Goal: Information Seeking & Learning: Learn about a topic

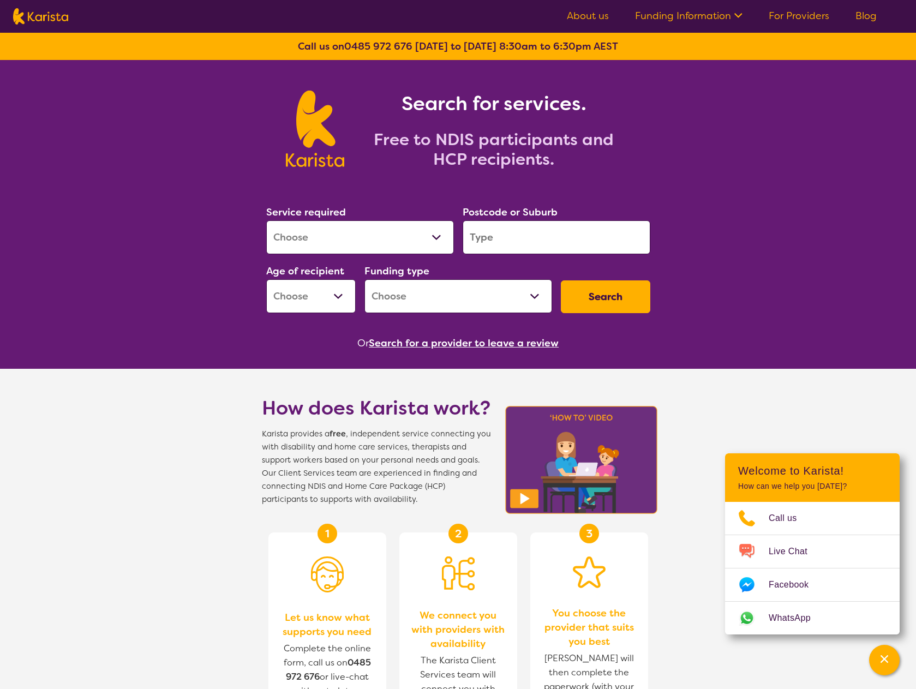
click at [380, 234] on select "Allied Health Assistant Assessment (ADHD or Autism) Behaviour support Counselli…" at bounding box center [360, 237] width 188 height 34
select select "NDIS Plan management"
click at [266, 220] on select "Allied Health Assistant Assessment (ADHD or Autism) Behaviour support Counselli…" at bounding box center [360, 237] width 188 height 34
select select "NDIS"
click at [362, 242] on select "Allied Health Assistant Assessment (ADHD or Autism) Behaviour support Counselli…" at bounding box center [360, 237] width 188 height 34
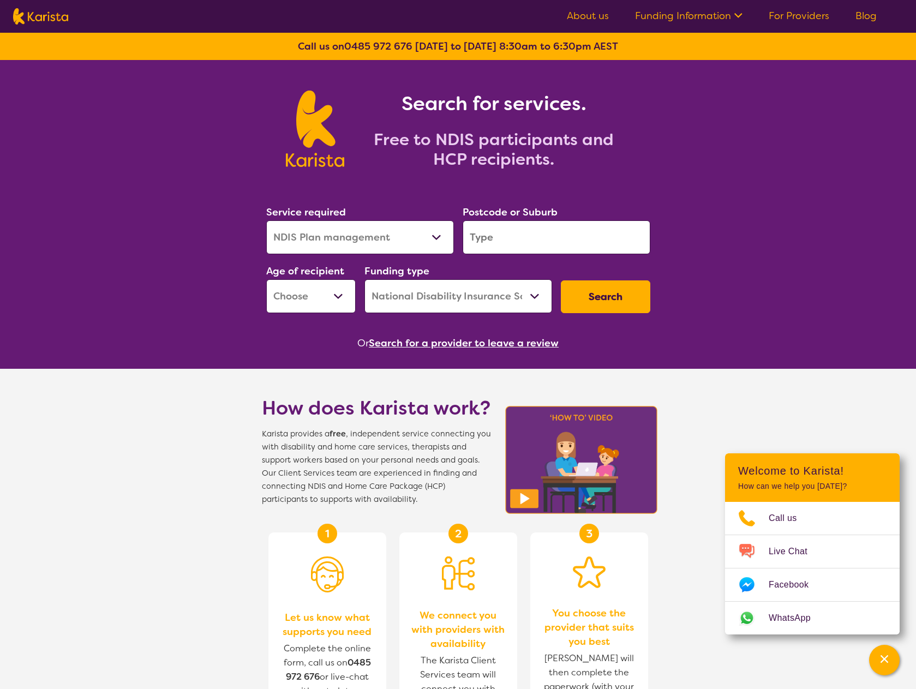
drag, startPoint x: 497, startPoint y: 236, endPoint x: 472, endPoint y: 241, distance: 25.5
click at [472, 241] on input "search" at bounding box center [557, 237] width 188 height 34
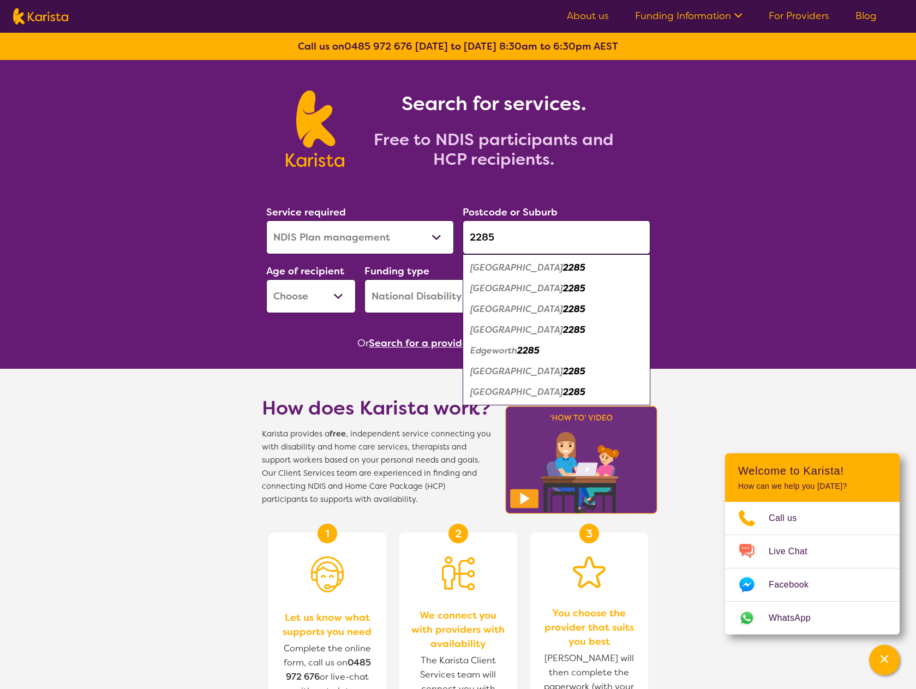
type input "2285"
click at [537, 393] on em "Macquarie Hills" at bounding box center [516, 391] width 93 height 11
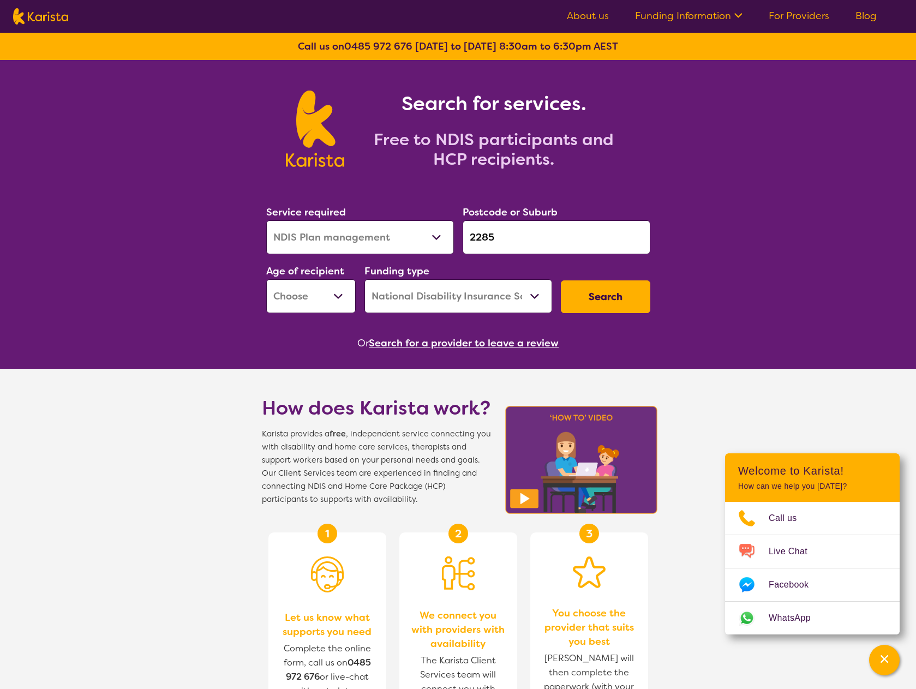
click at [604, 299] on button "Search" at bounding box center [605, 296] width 89 height 33
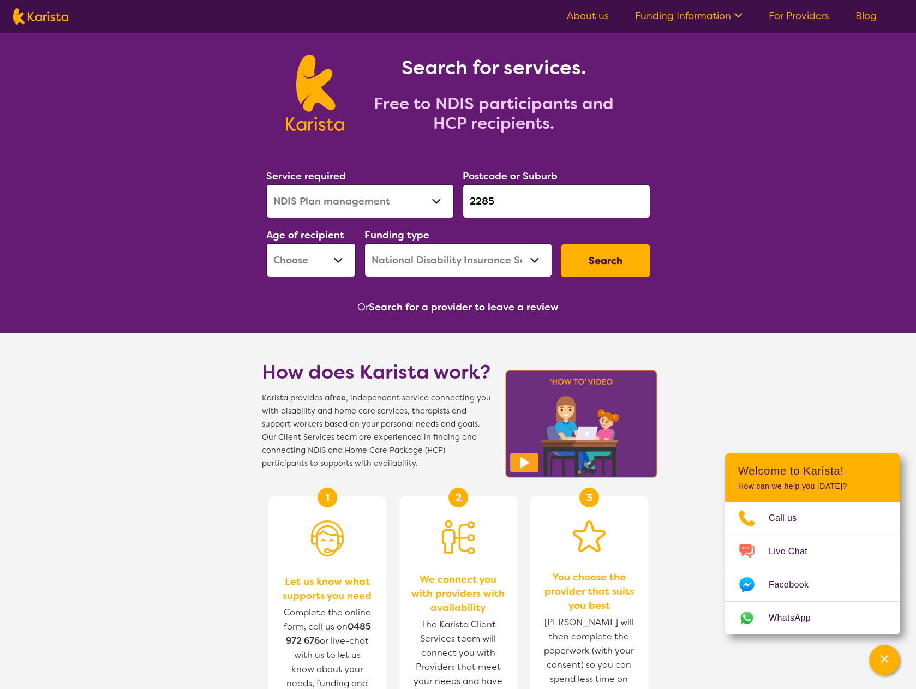
scroll to position [55, 0]
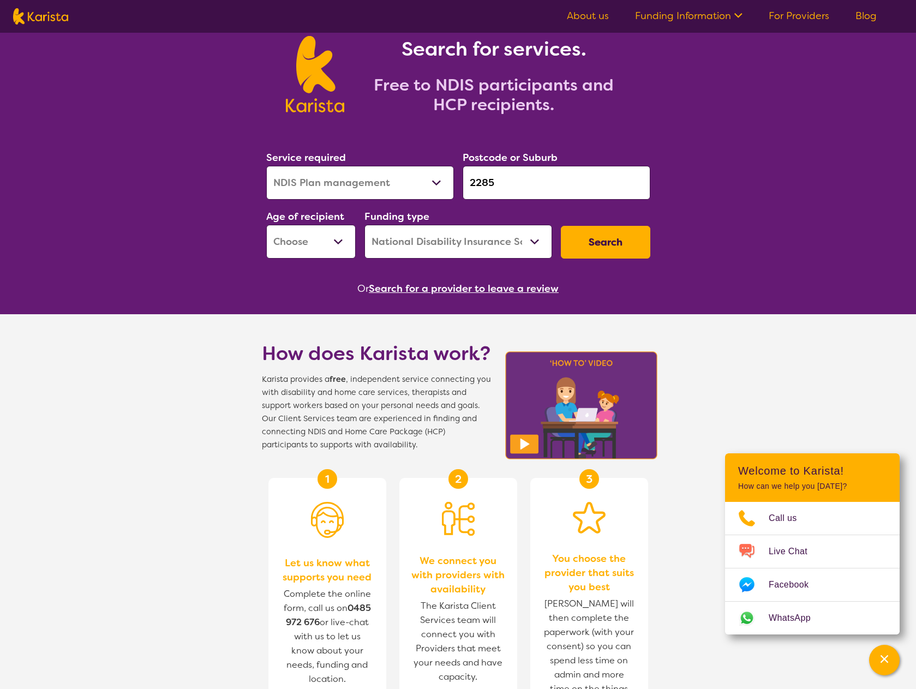
click at [297, 240] on select "Early Childhood - 0 to 9 Child - 10 to 11 Adolescent - 12 to 17 Adult - 18 to 6…" at bounding box center [310, 242] width 89 height 34
select select "AD"
click at [266, 225] on select "Early Childhood - 0 to 9 Child - 10 to 11 Adolescent - 12 to 17 Adult - 18 to 6…" at bounding box center [310, 242] width 89 height 34
click at [596, 242] on button "Search" at bounding box center [605, 242] width 89 height 33
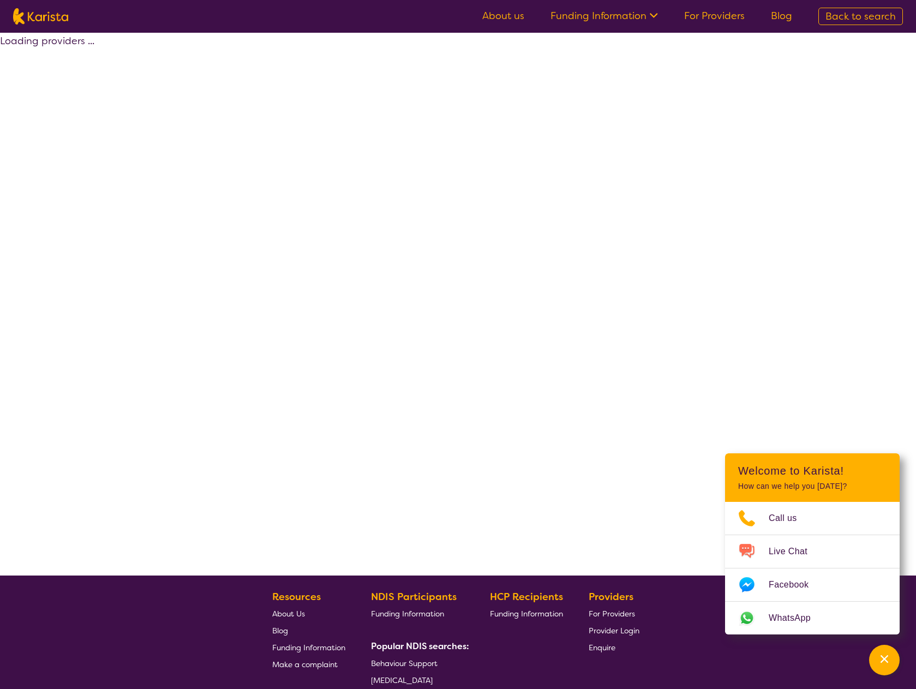
select select "by_score"
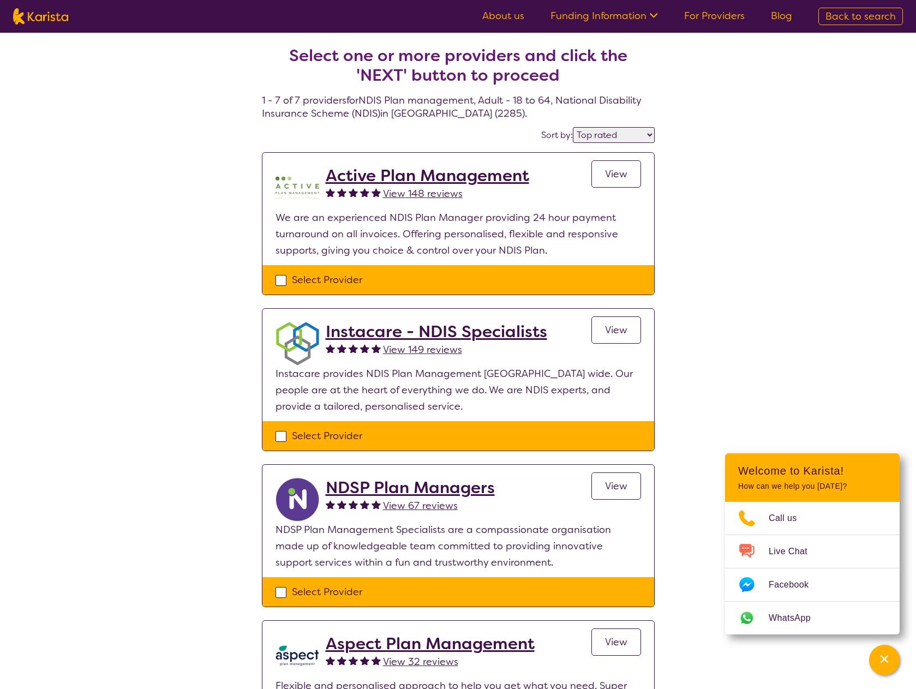
click at [603, 16] on link "Funding Information" at bounding box center [604, 15] width 107 height 13
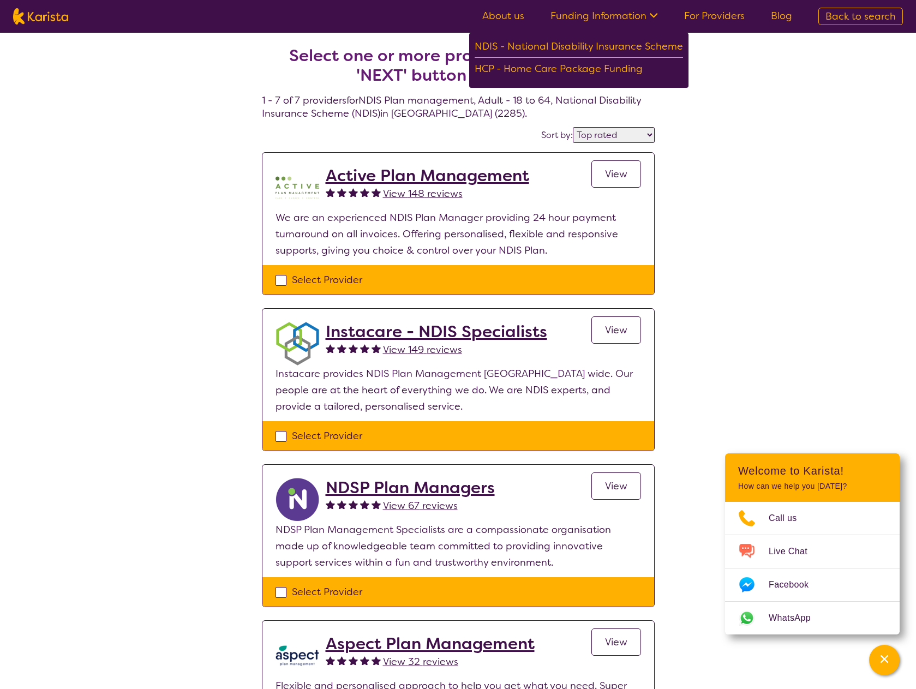
click at [109, 219] on div "Select one or more providers and click the 'NEXT' button to proceed 1 - 7 of 7 …" at bounding box center [458, 641] width 916 height 1216
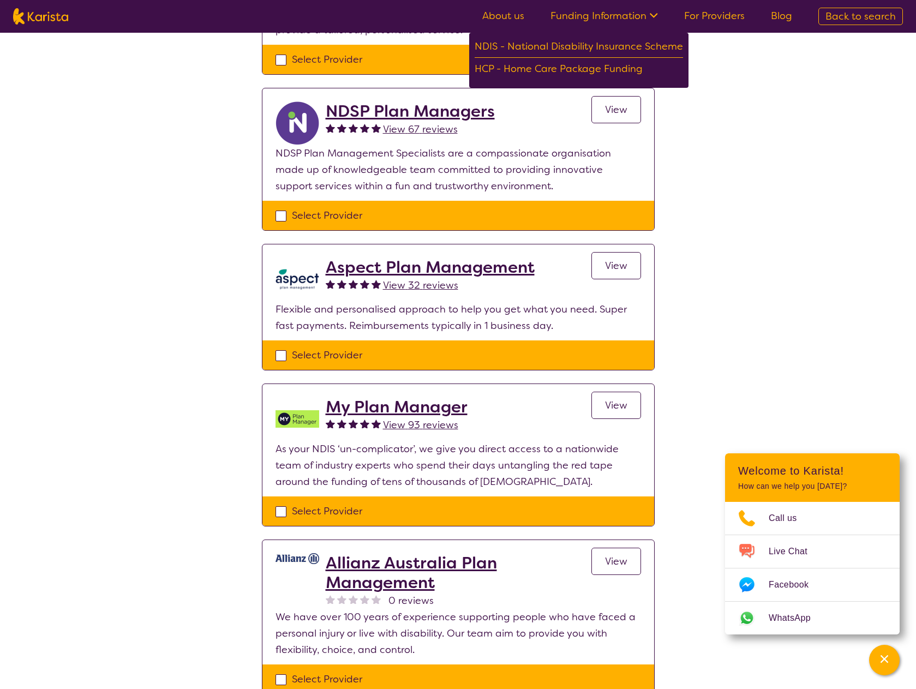
scroll to position [168, 0]
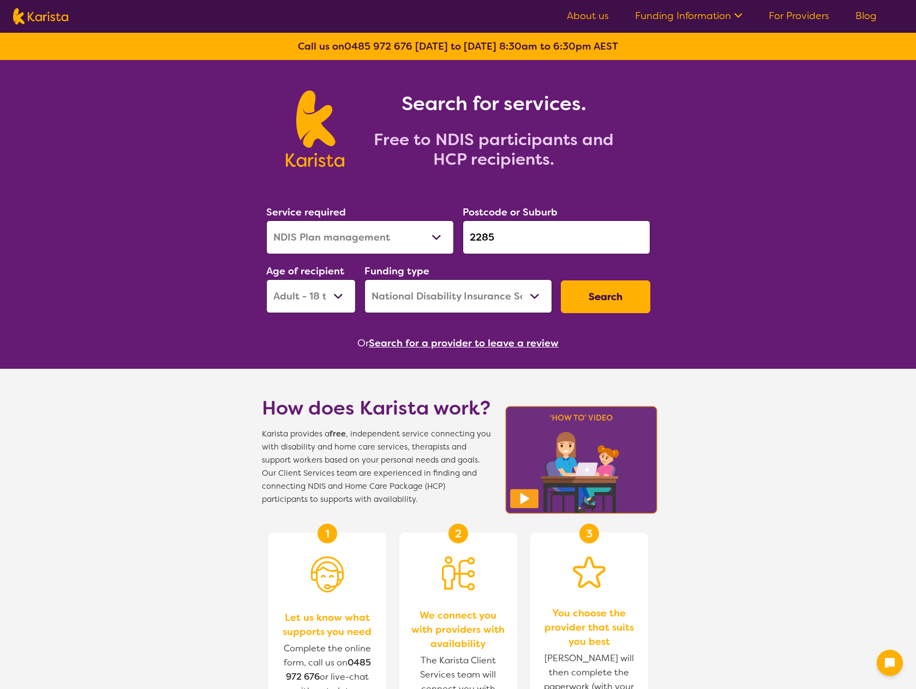
select select "NDIS Plan management"
select select "AD"
select select "NDIS"
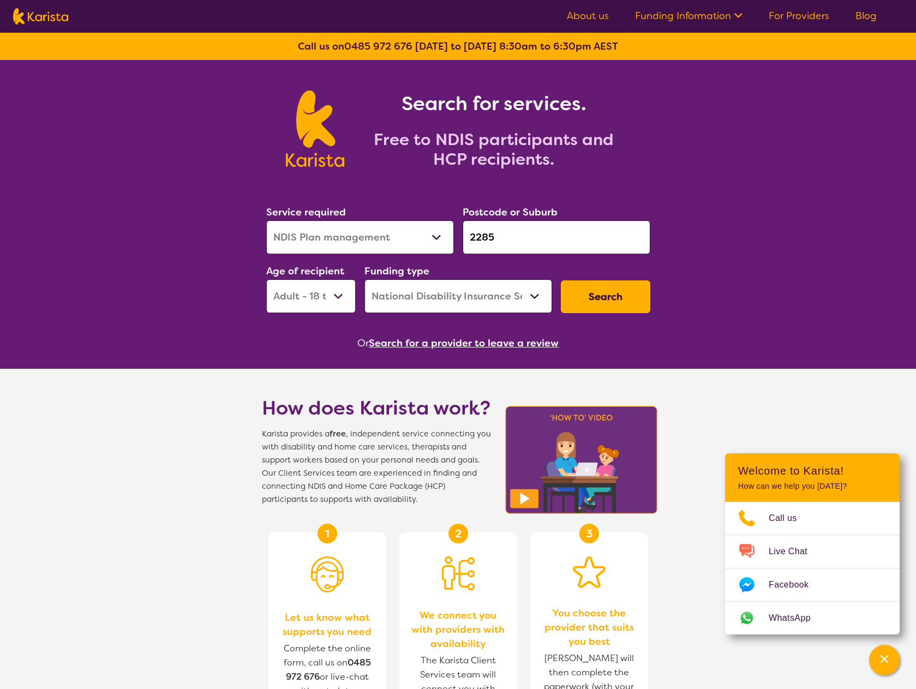
click at [474, 342] on button "Search for a provider to leave a review" at bounding box center [464, 343] width 190 height 16
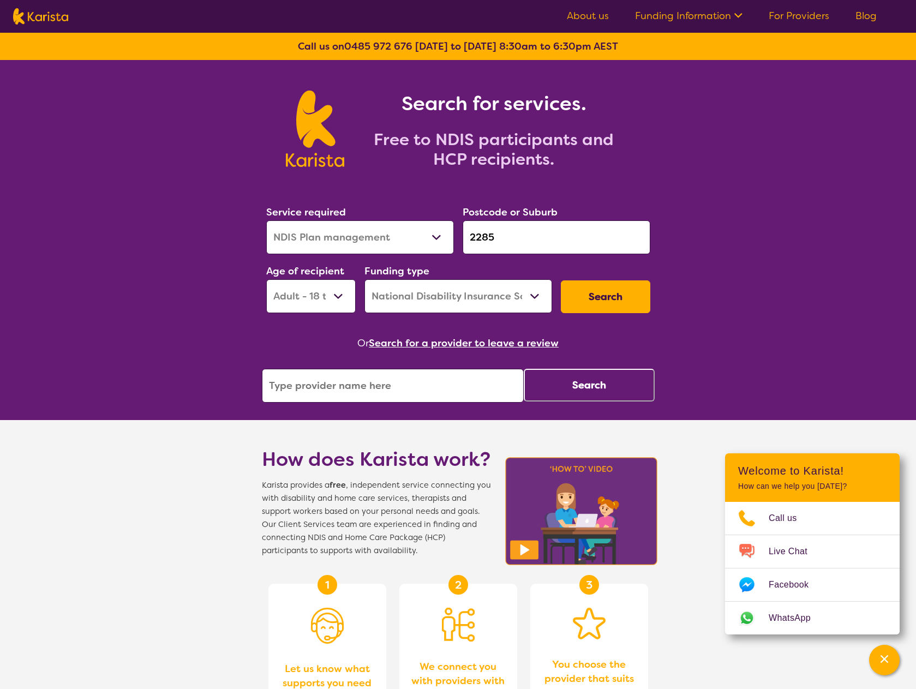
click at [388, 388] on input "search" at bounding box center [393, 386] width 262 height 34
type input "ADPM"
click at [589, 386] on button "Search" at bounding box center [589, 385] width 131 height 33
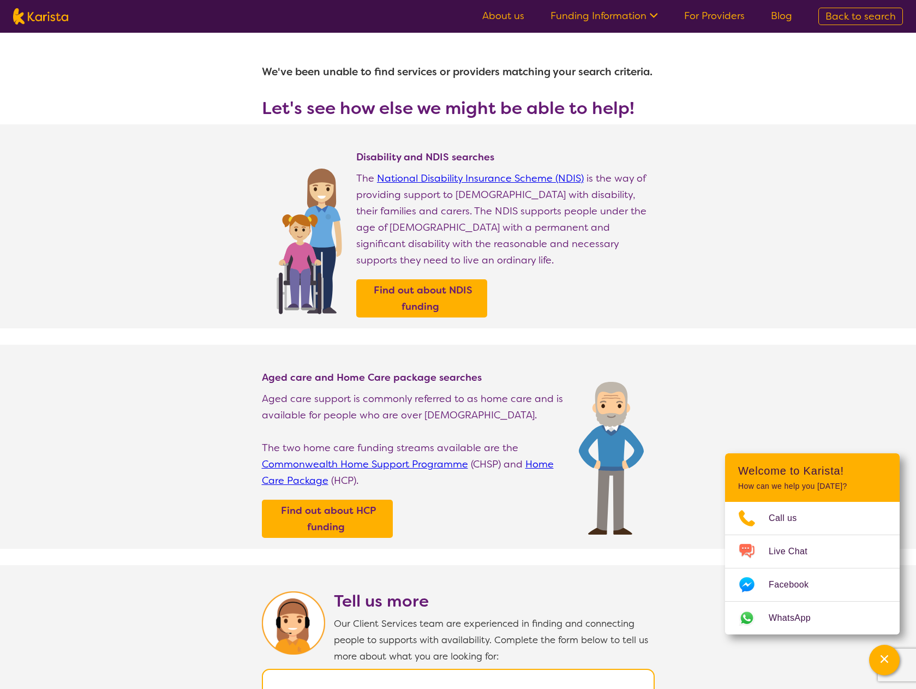
click at [650, 13] on icon at bounding box center [652, 14] width 11 height 11
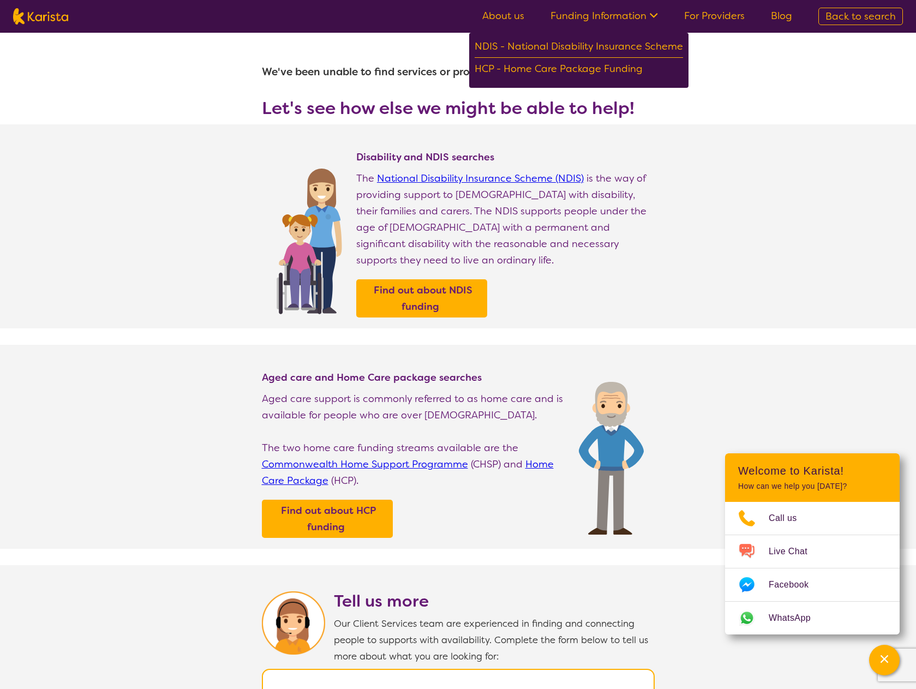
click at [650, 13] on icon at bounding box center [652, 14] width 11 height 11
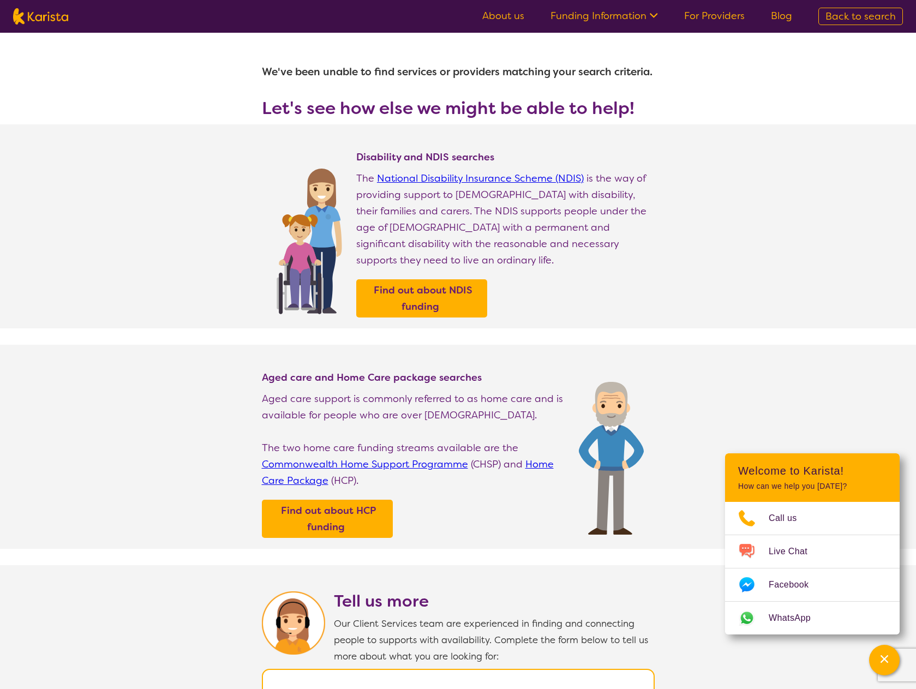
click at [507, 16] on link "About us" at bounding box center [503, 15] width 42 height 13
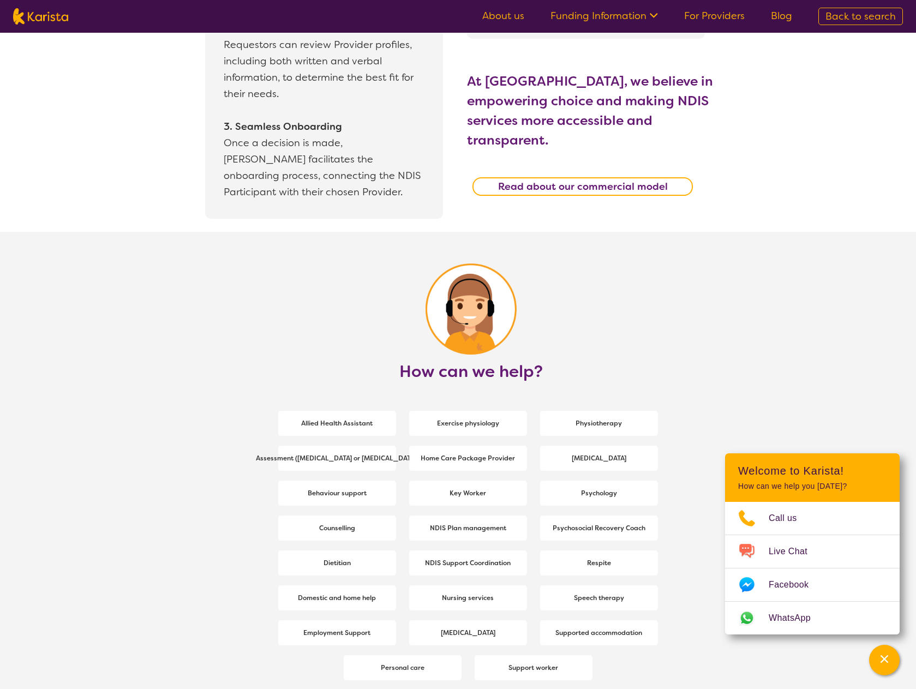
scroll to position [1255, 0]
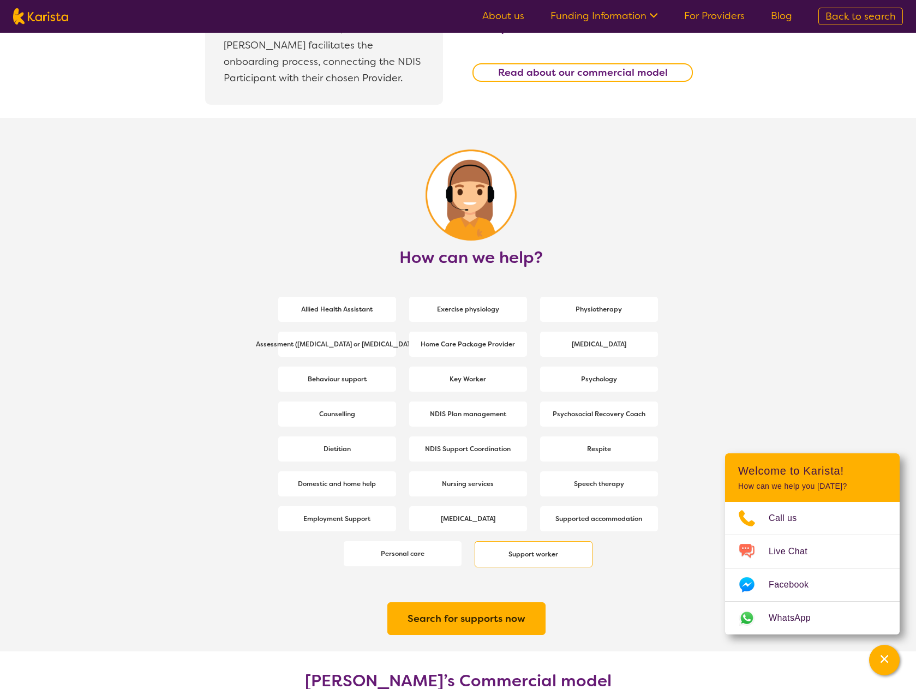
click at [528, 554] on b "Support worker" at bounding box center [534, 554] width 50 height 9
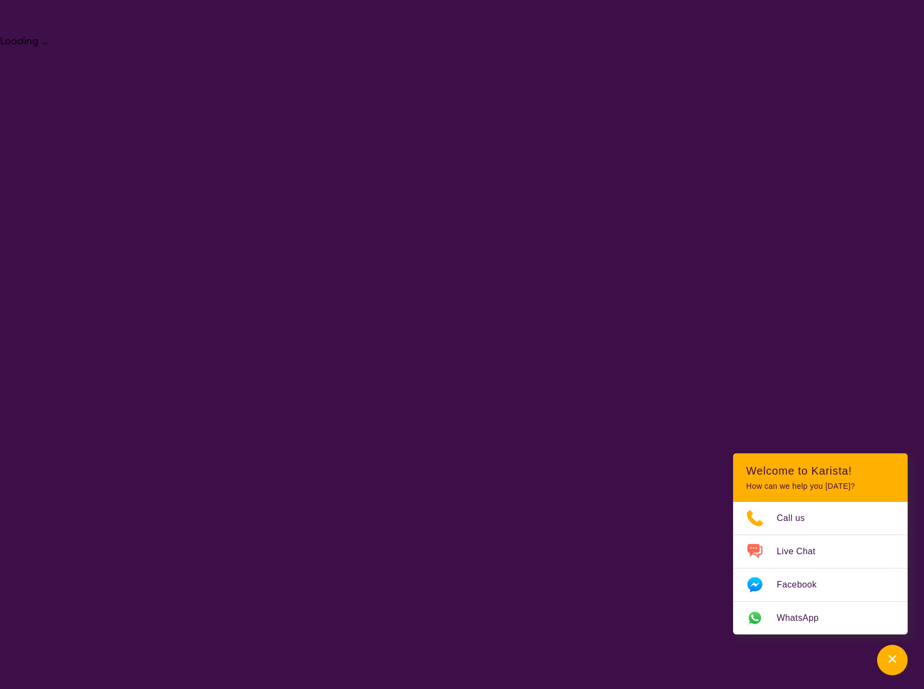
select select "Support worker"
select select "AD"
select select "NDIS"
select select "Support worker"
select select "AD"
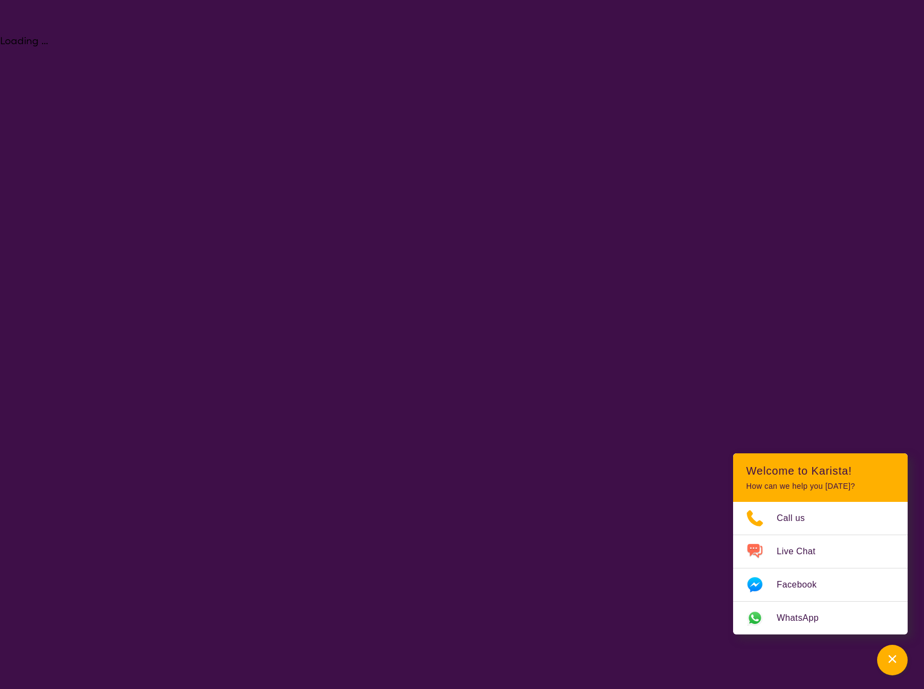
select select "NDIS"
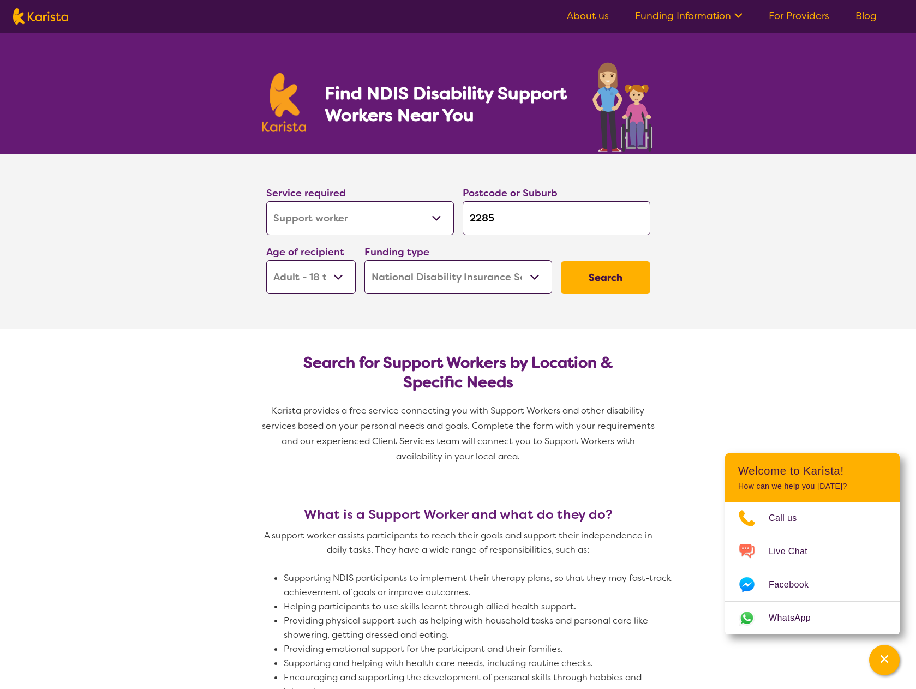
click at [624, 283] on button "Search" at bounding box center [605, 277] width 89 height 33
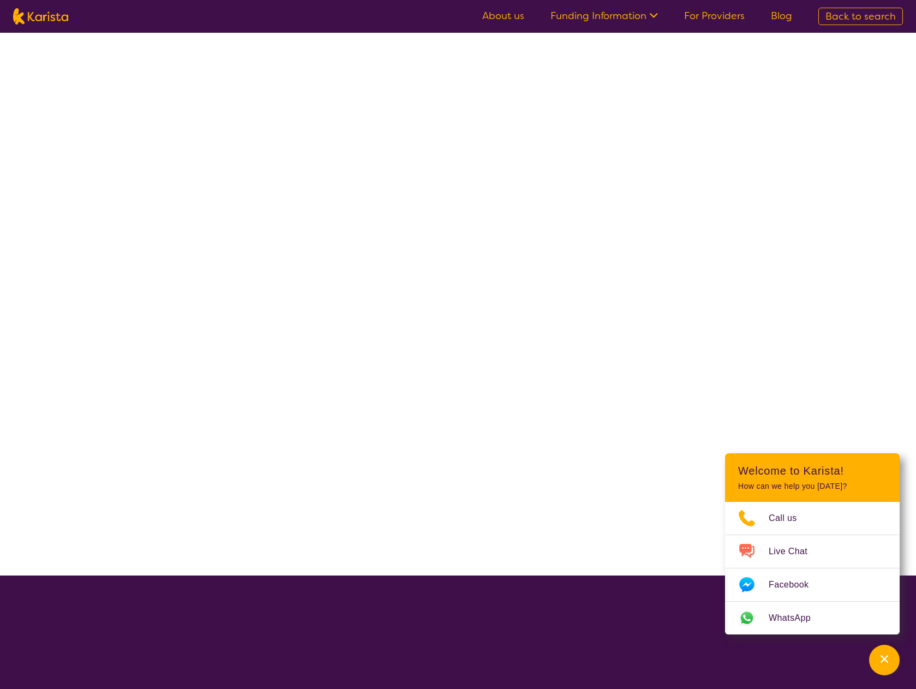
select select "NDIS"
select select "Support worker"
select select "AD"
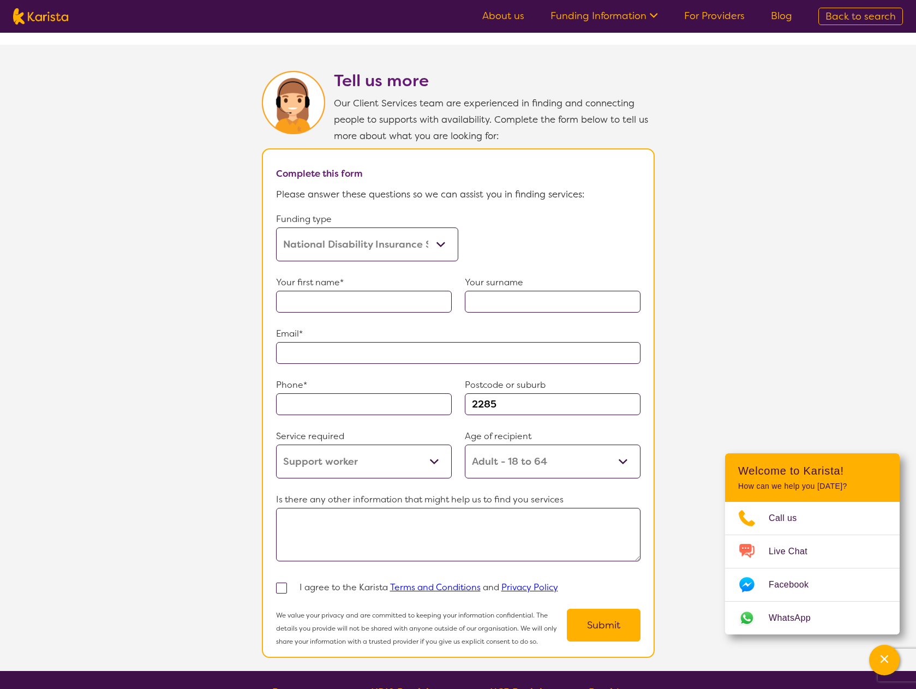
scroll to position [546, 0]
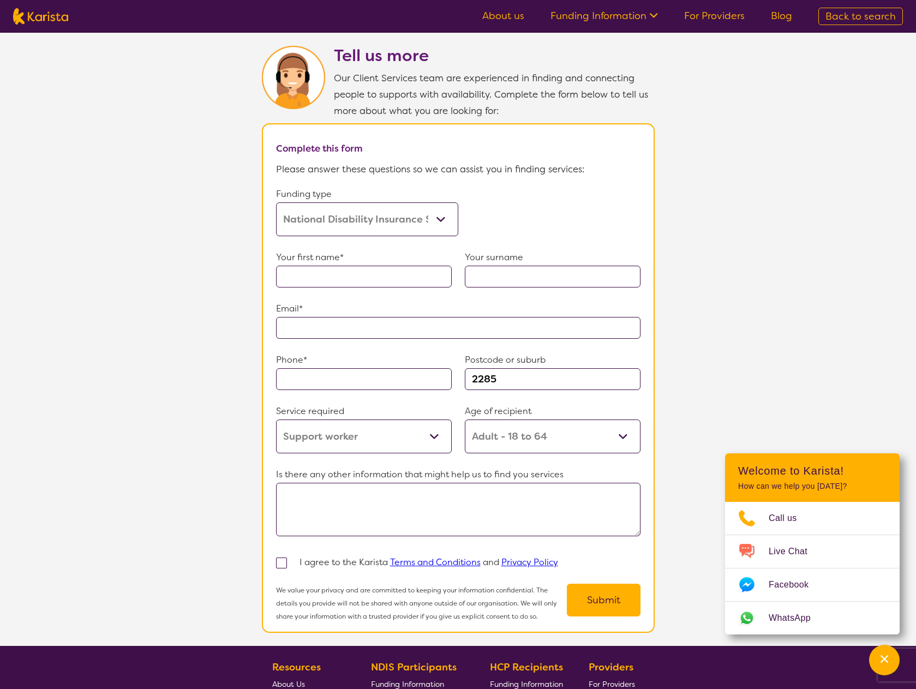
click at [434, 557] on link "Terms and Conditions" at bounding box center [435, 562] width 91 height 11
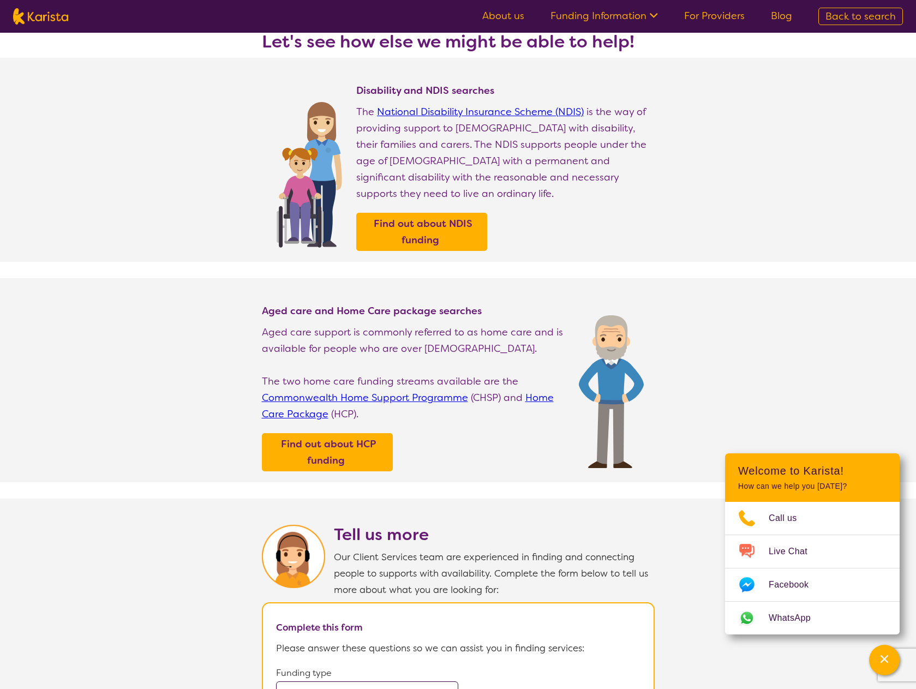
scroll to position [55, 0]
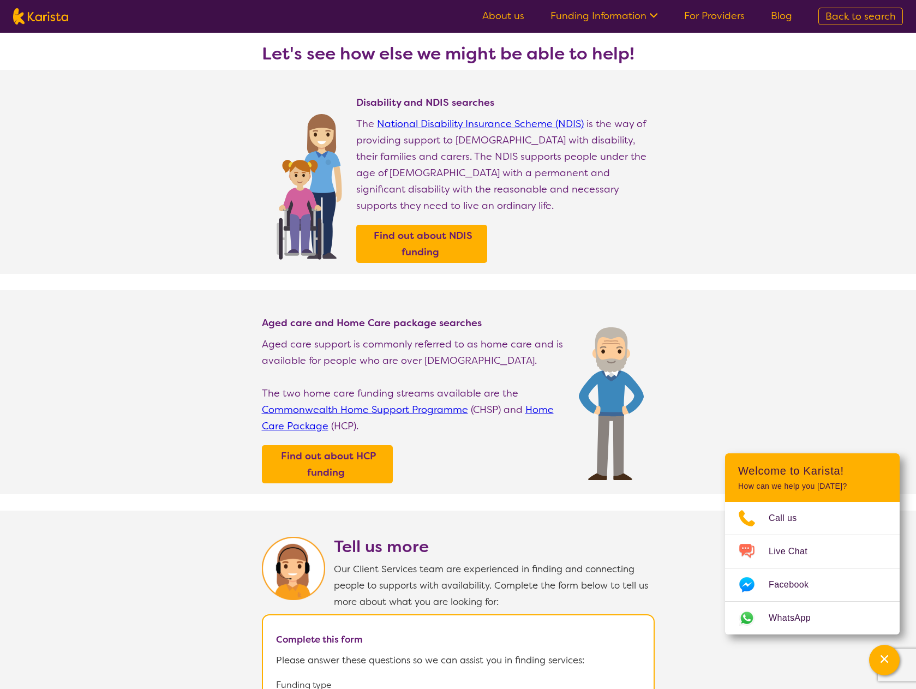
click at [708, 16] on link "For Providers" at bounding box center [714, 15] width 61 height 13
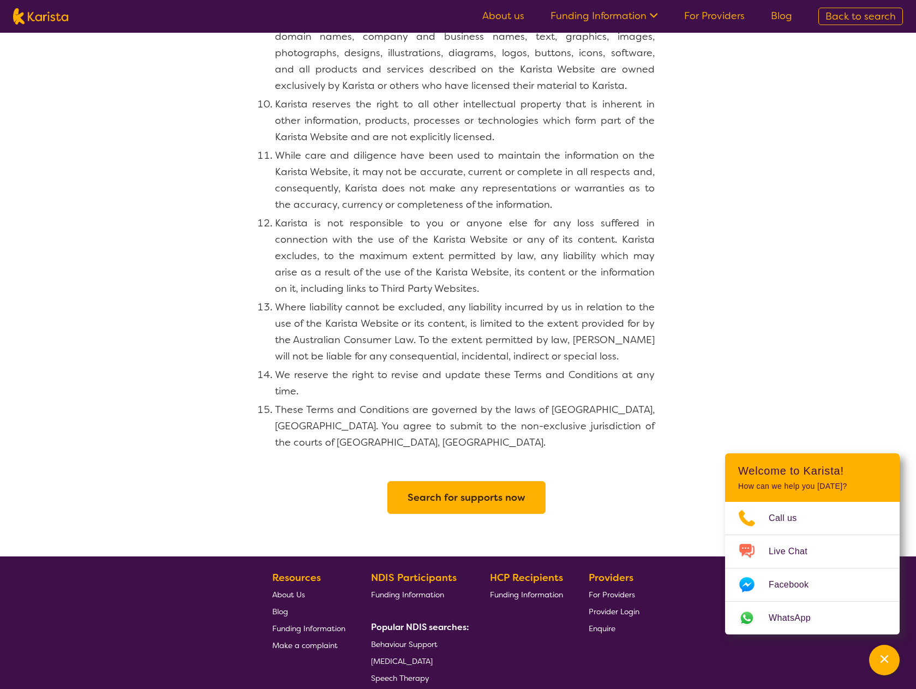
scroll to position [928, 0]
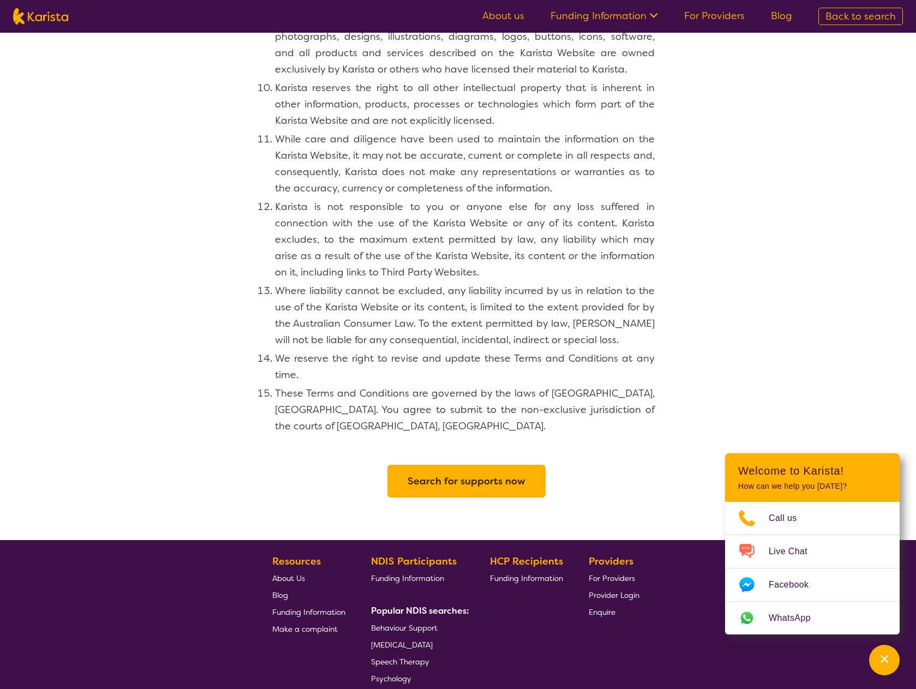
click at [469, 471] on h2 "Search for supports now" at bounding box center [467, 481] width 118 height 20
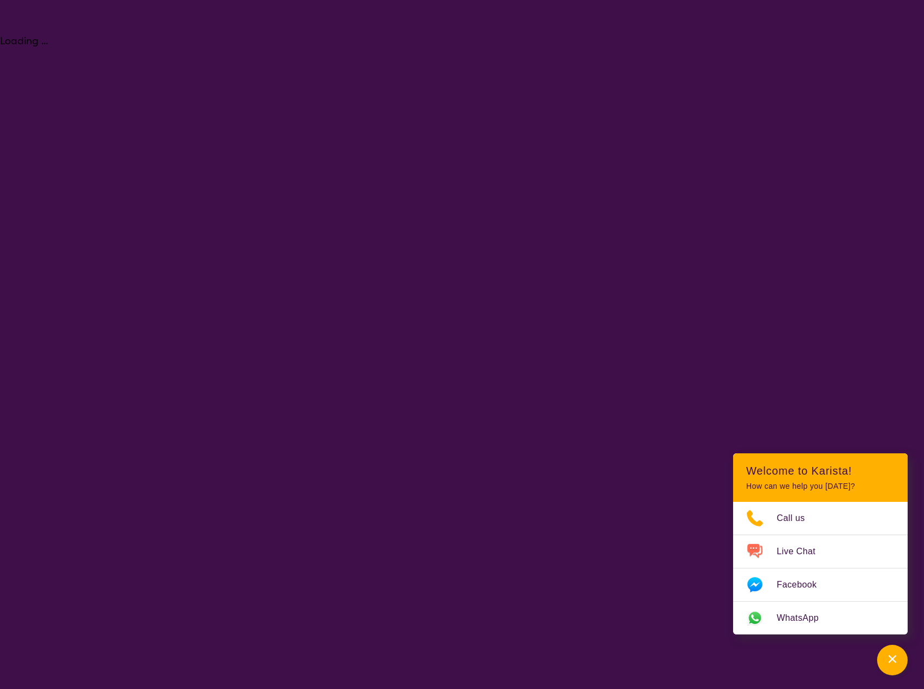
select select "Support worker"
select select "AD"
select select "NDIS"
select select "Support worker"
select select "AD"
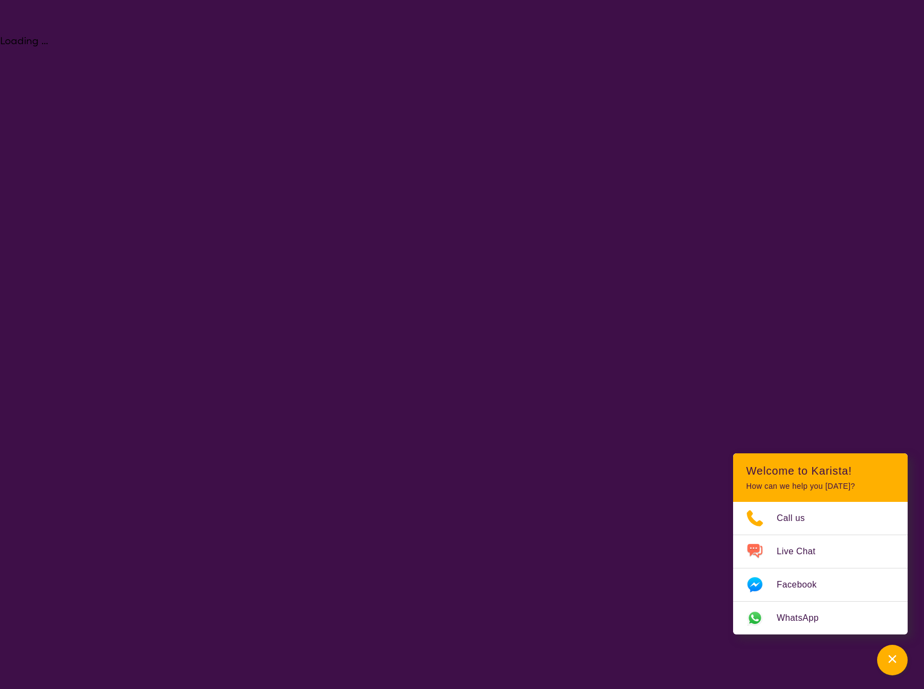
select select "NDIS"
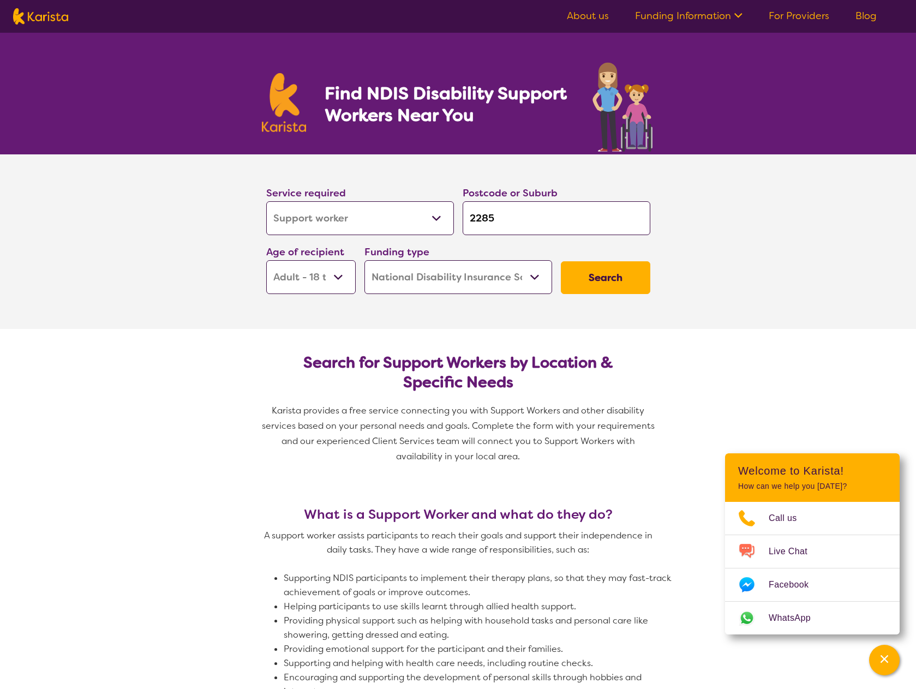
click at [583, 272] on button "Search" at bounding box center [605, 277] width 89 height 33
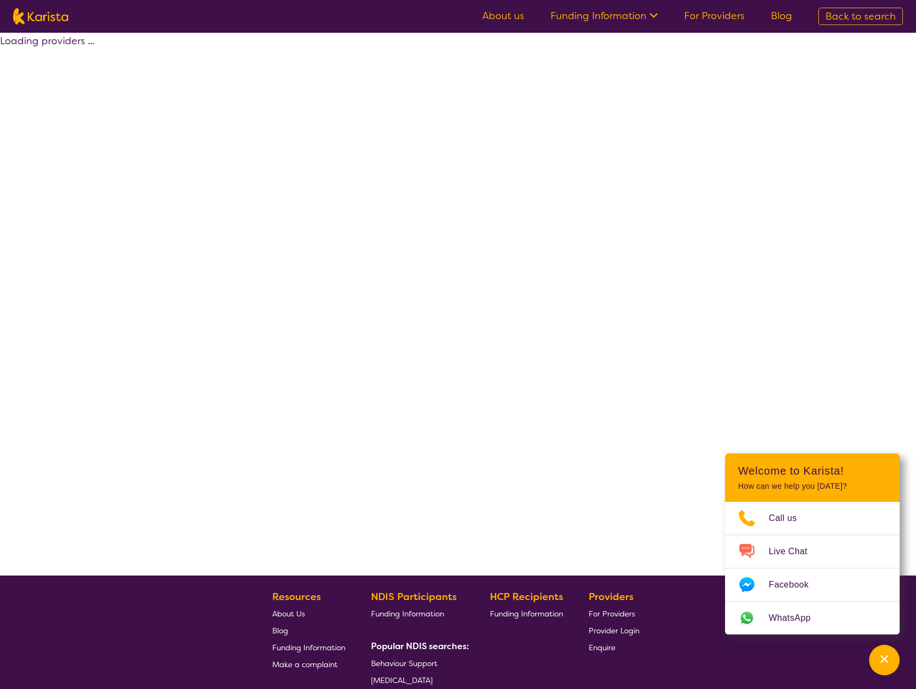
select select "NDIS"
select select "Support worker"
select select "AD"
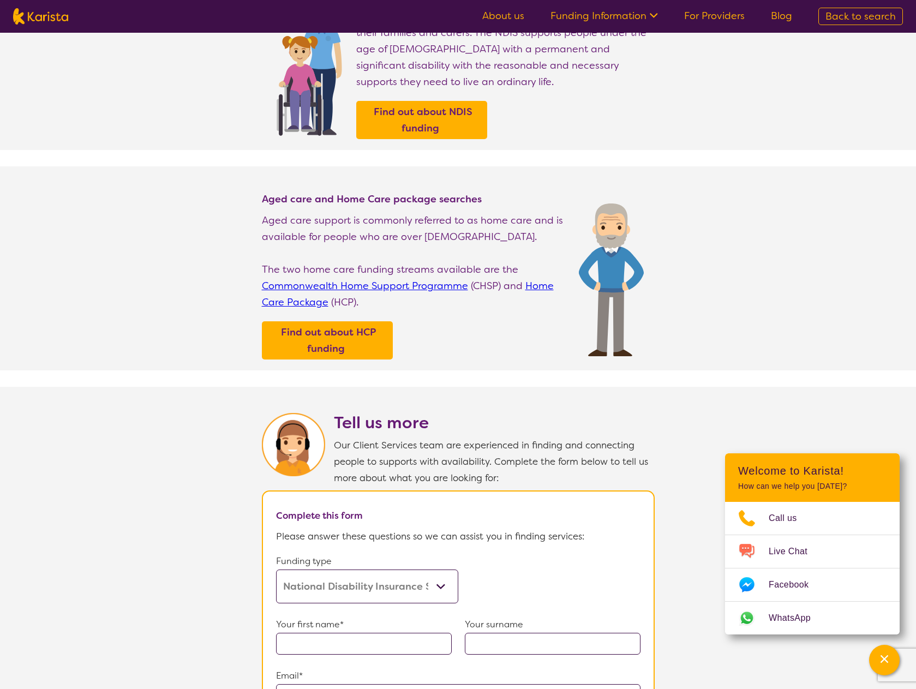
scroll to position [109, 0]
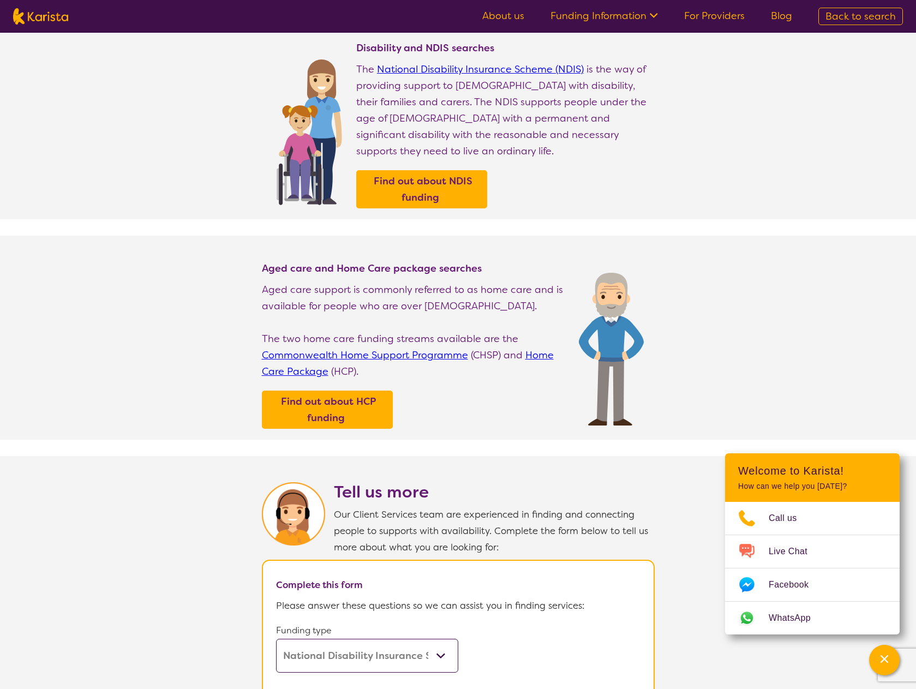
click at [718, 15] on link "For Providers" at bounding box center [714, 15] width 61 height 13
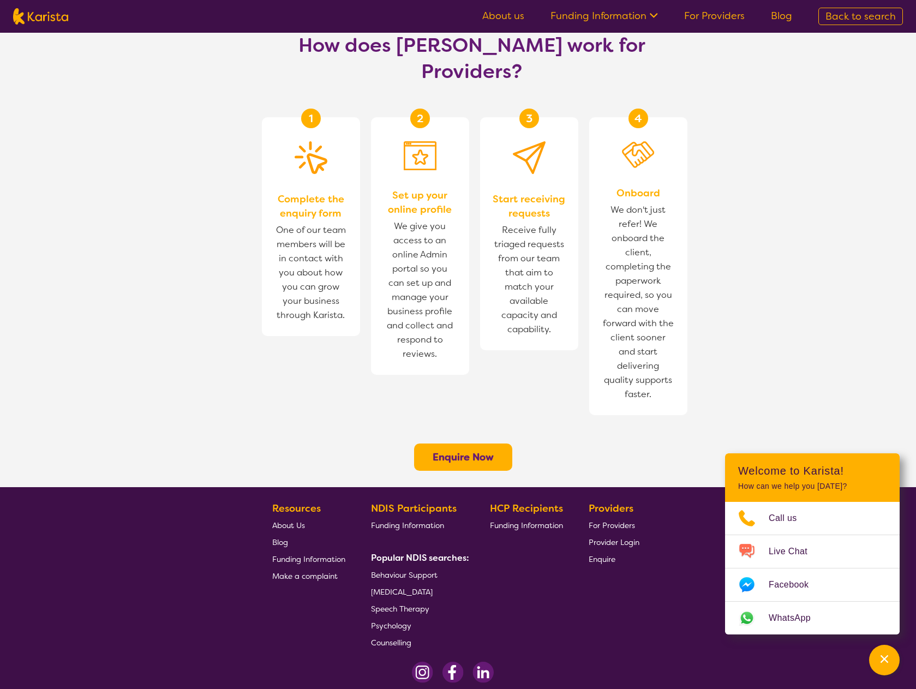
scroll to position [627, 0]
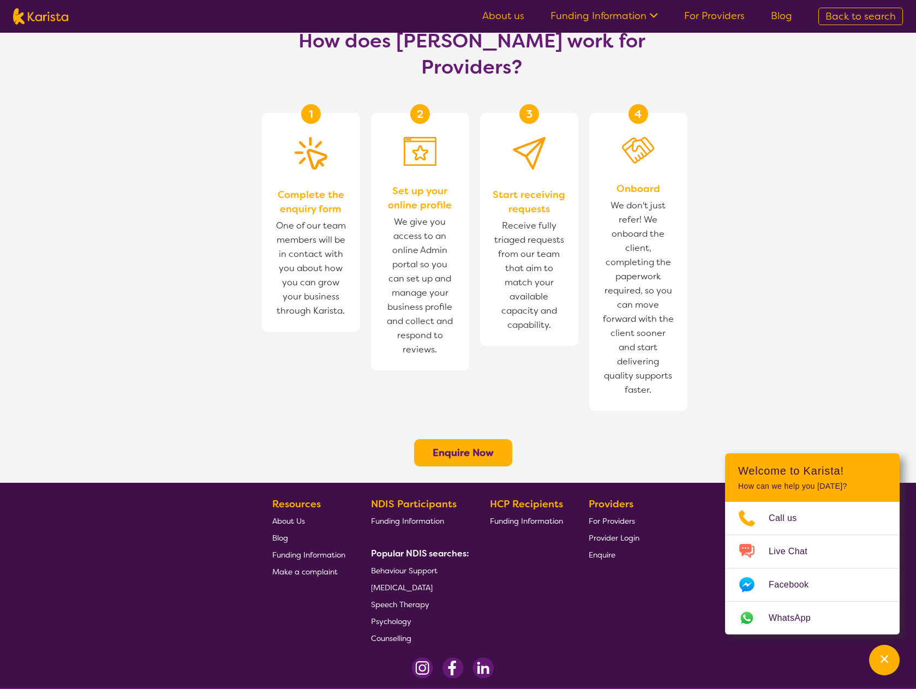
click at [312, 550] on span "Funding Information" at bounding box center [308, 555] width 73 height 10
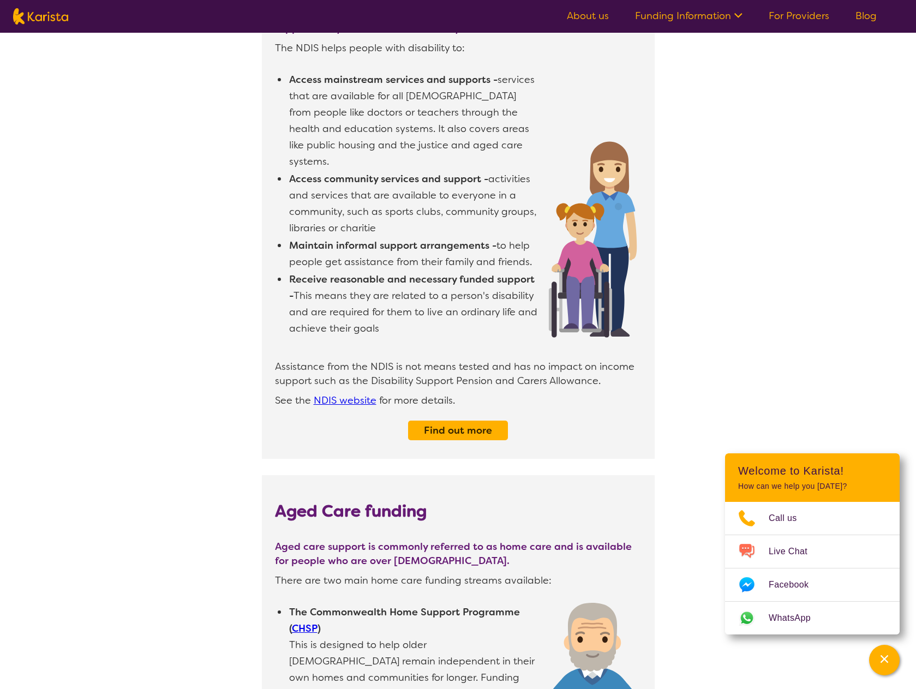
scroll to position [80, 0]
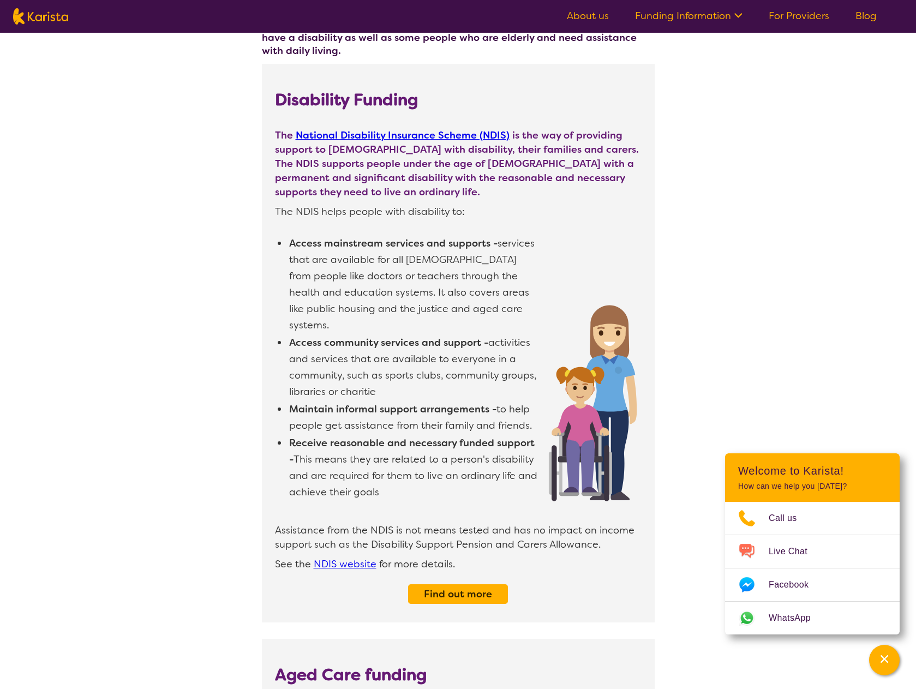
click at [588, 21] on link "About us" at bounding box center [588, 15] width 42 height 13
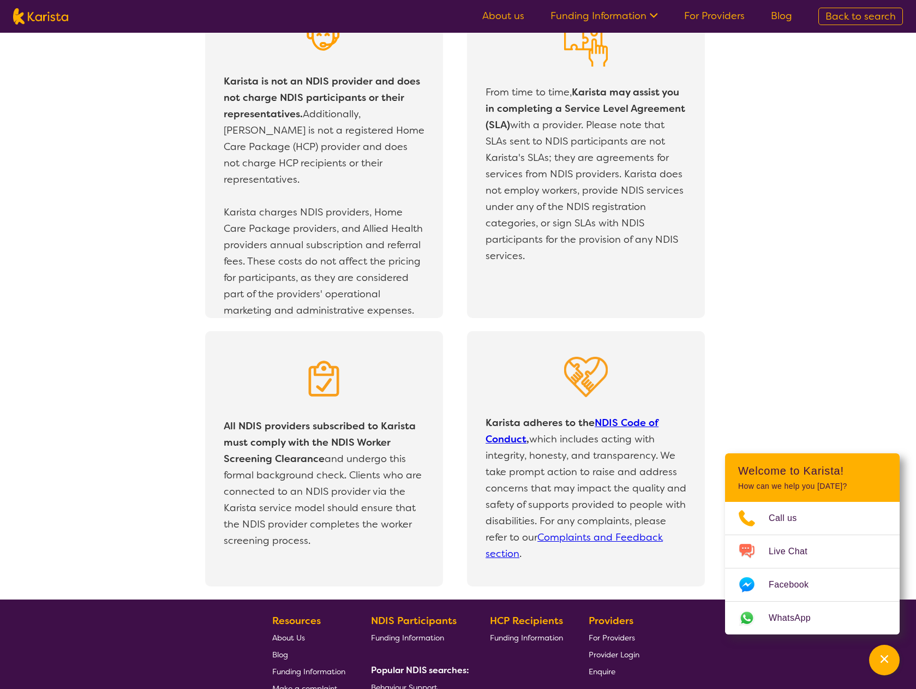
scroll to position [1910, 0]
